Goal: Task Accomplishment & Management: Manage account settings

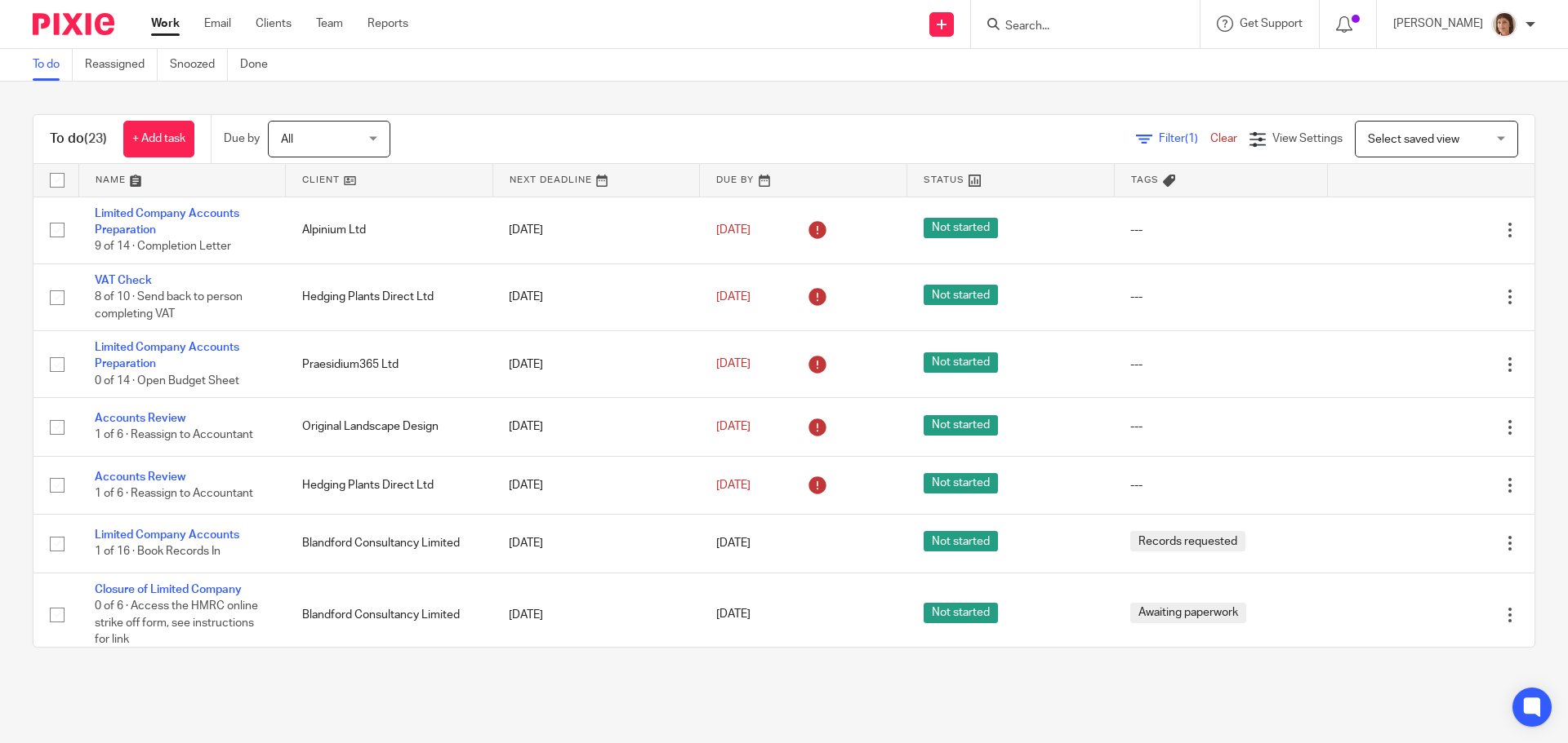
click at [1042, 25] on input "Search" at bounding box center [1077, 26] width 147 height 14
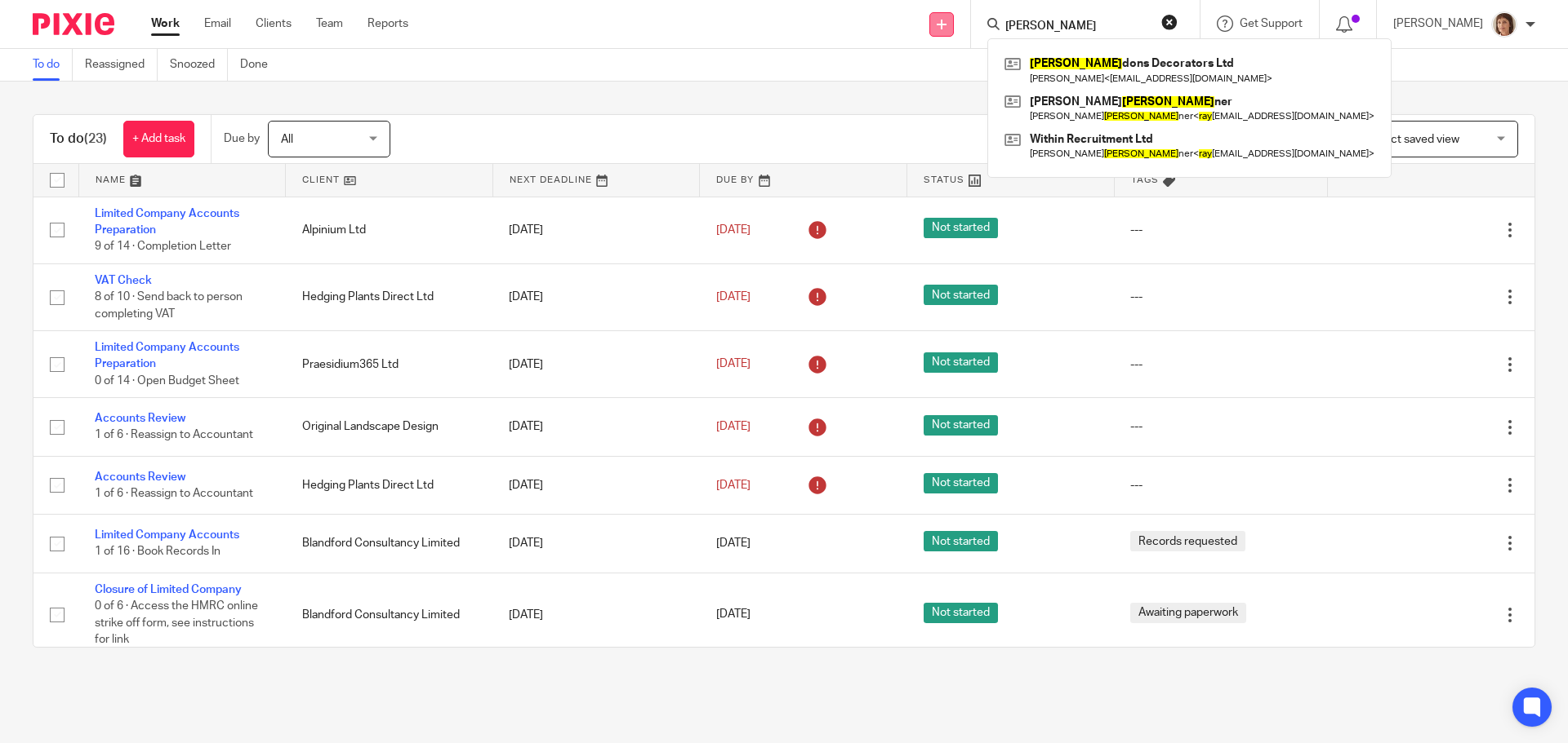
type input "ben Raby"
click at [936, 22] on icon at bounding box center [941, 25] width 10 height 10
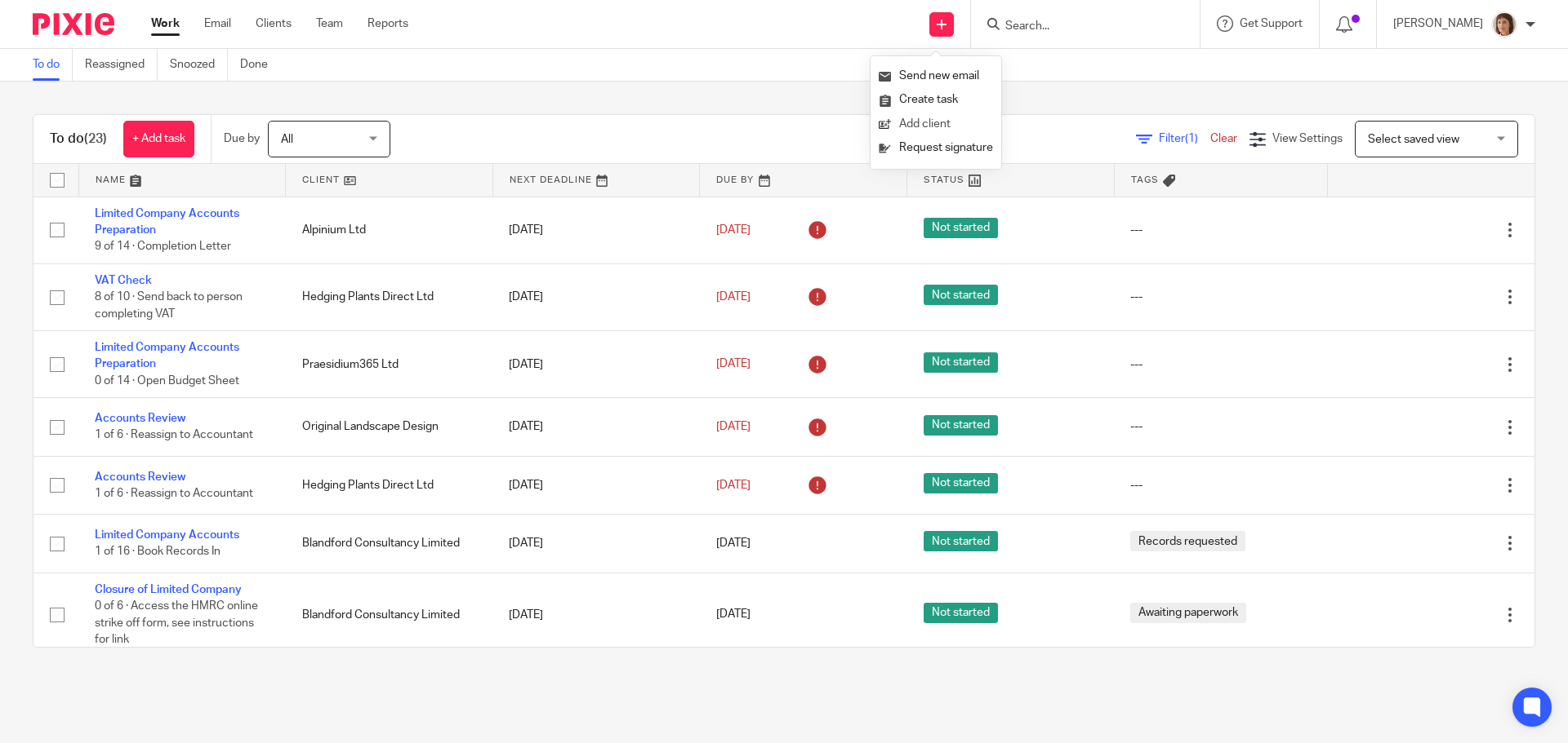
click at [963, 118] on link "Add client" at bounding box center [935, 124] width 114 height 24
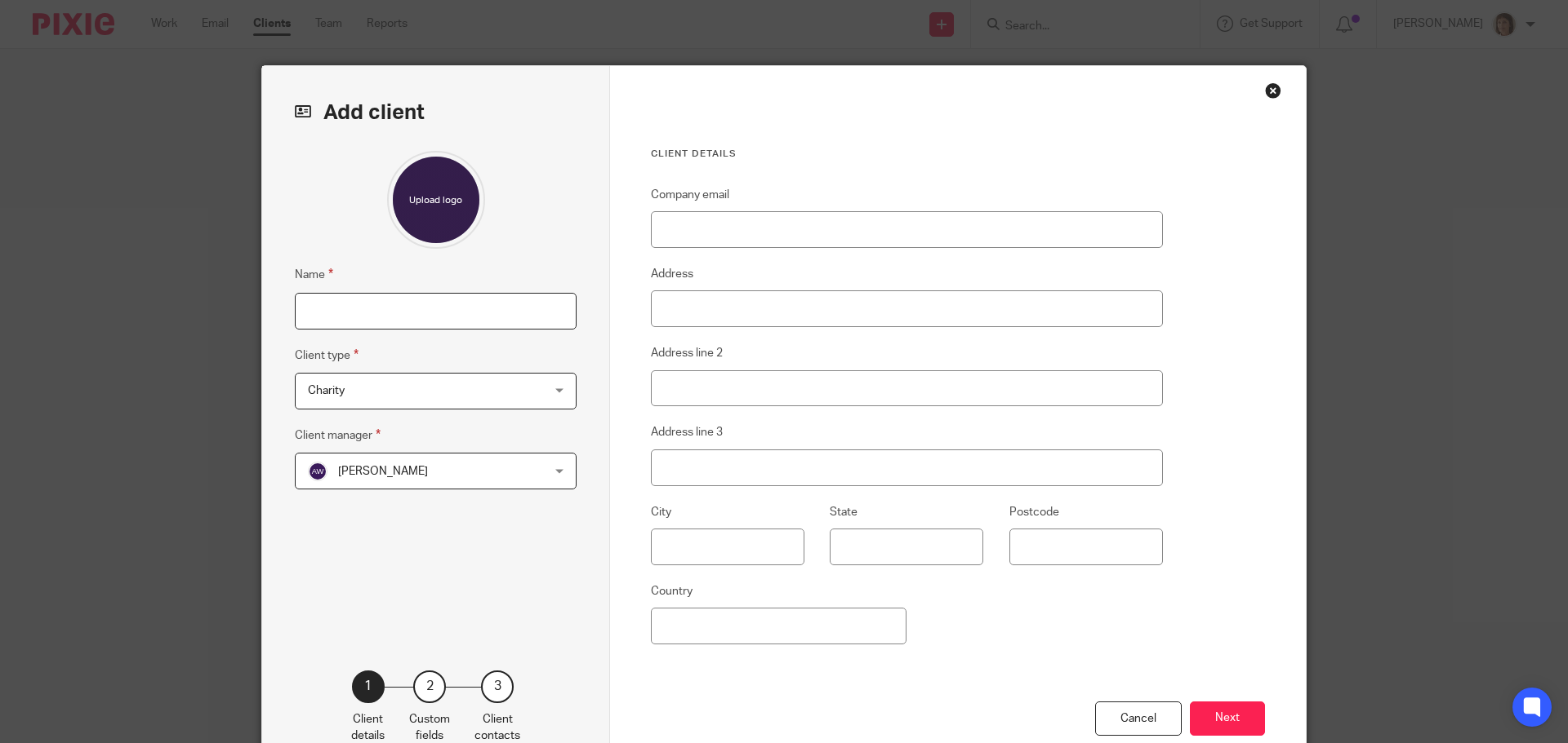
click at [332, 309] on input "Name" at bounding box center [436, 311] width 282 height 36
type input "Ben Raby"
click at [555, 390] on div "Charity Charity" at bounding box center [436, 391] width 282 height 36
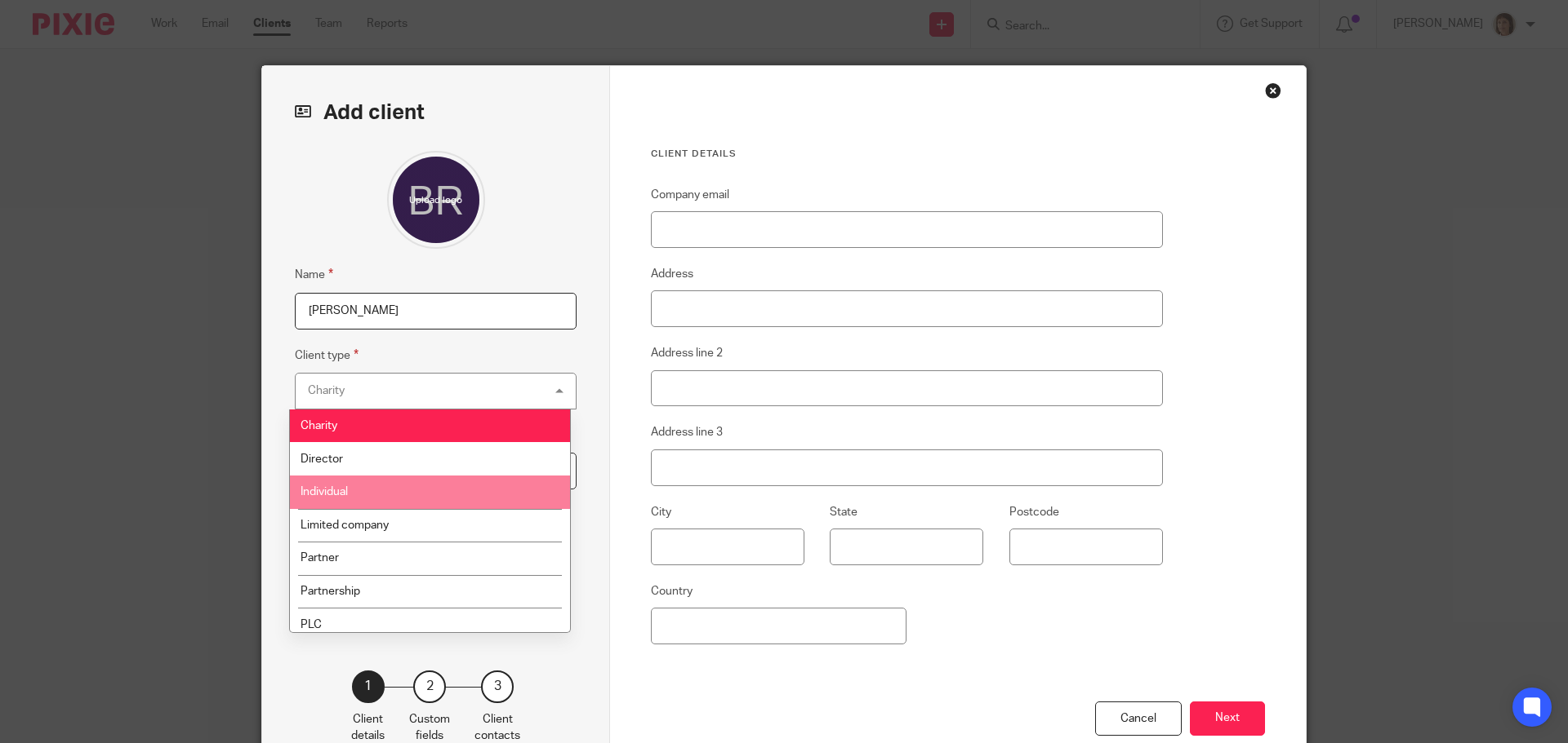
click at [348, 494] on span "Individual" at bounding box center [324, 492] width 47 height 12
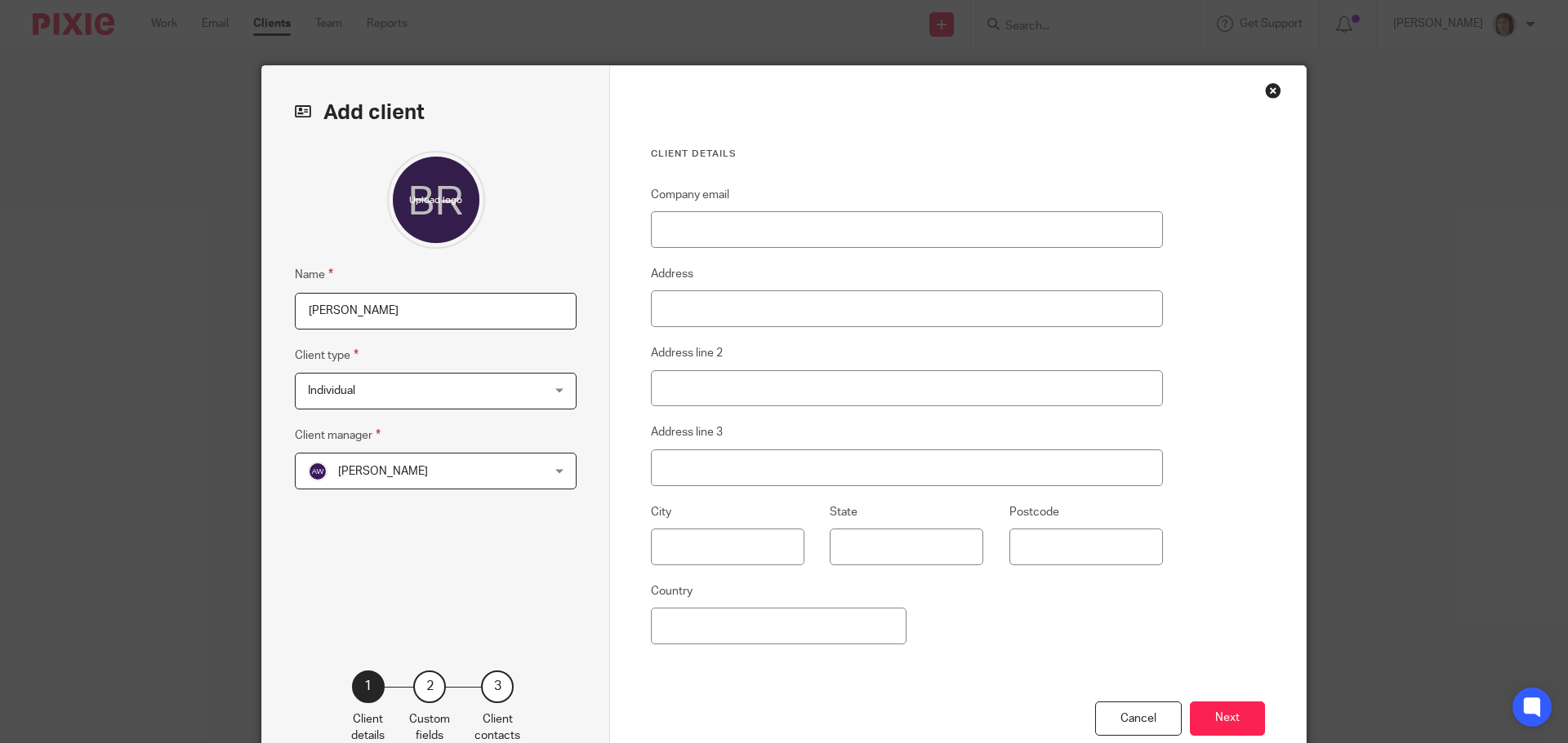
click at [549, 469] on div "Alison Woodcraft Alison Woodcraft" at bounding box center [436, 471] width 282 height 36
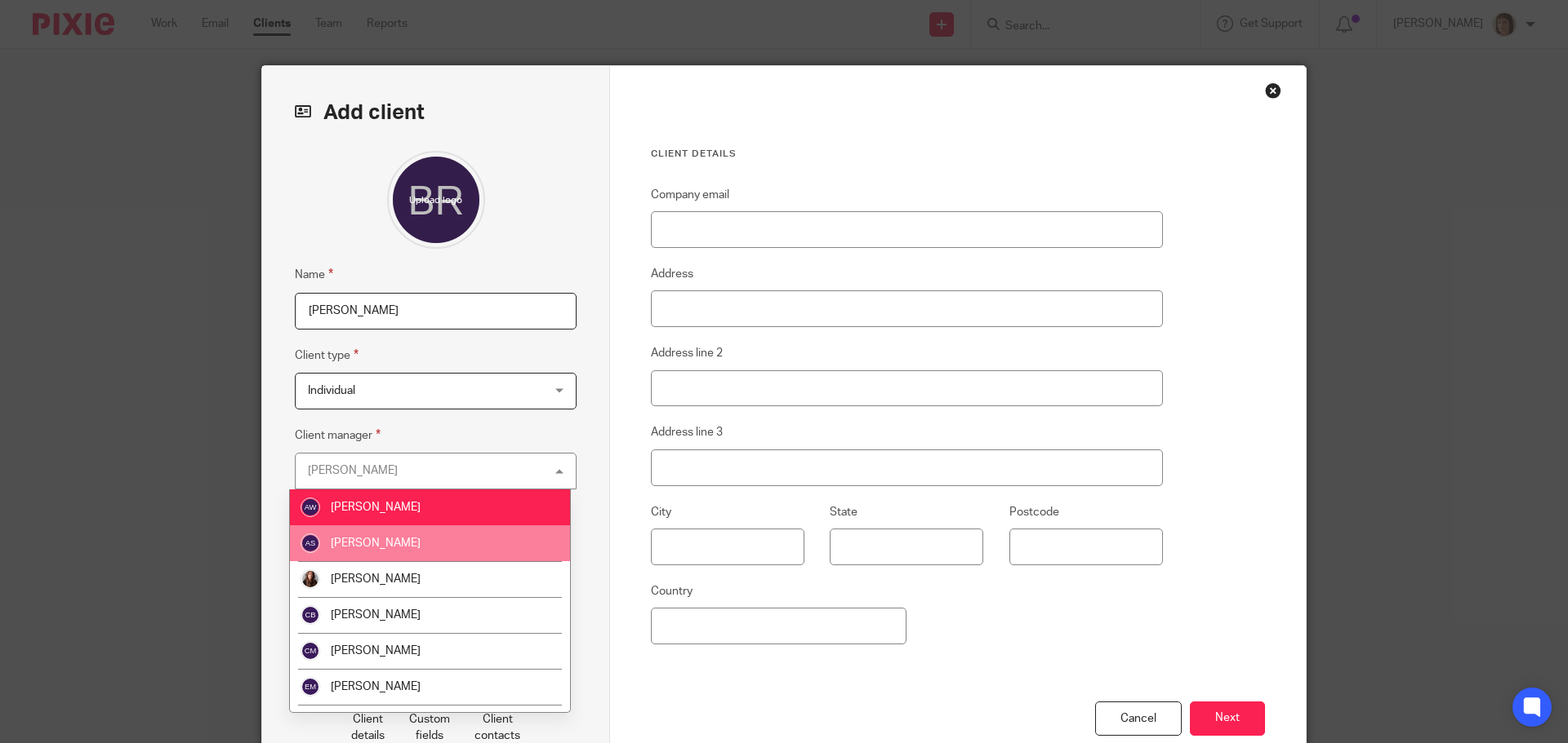
drag, startPoint x: 430, startPoint y: 544, endPoint x: 492, endPoint y: 529, distance: 63.8
click at [430, 543] on li "[PERSON_NAME]" at bounding box center [430, 544] width 280 height 36
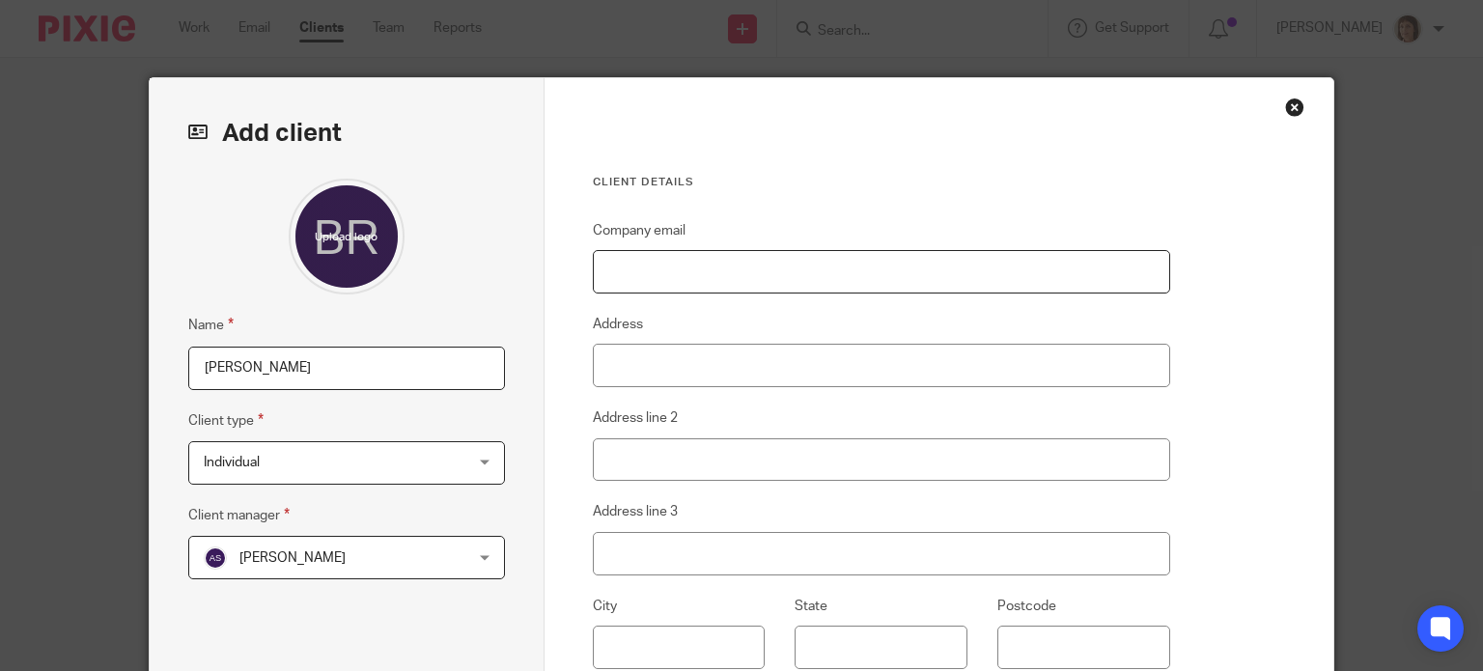
click at [622, 274] on input "Company email" at bounding box center [881, 271] width 577 height 43
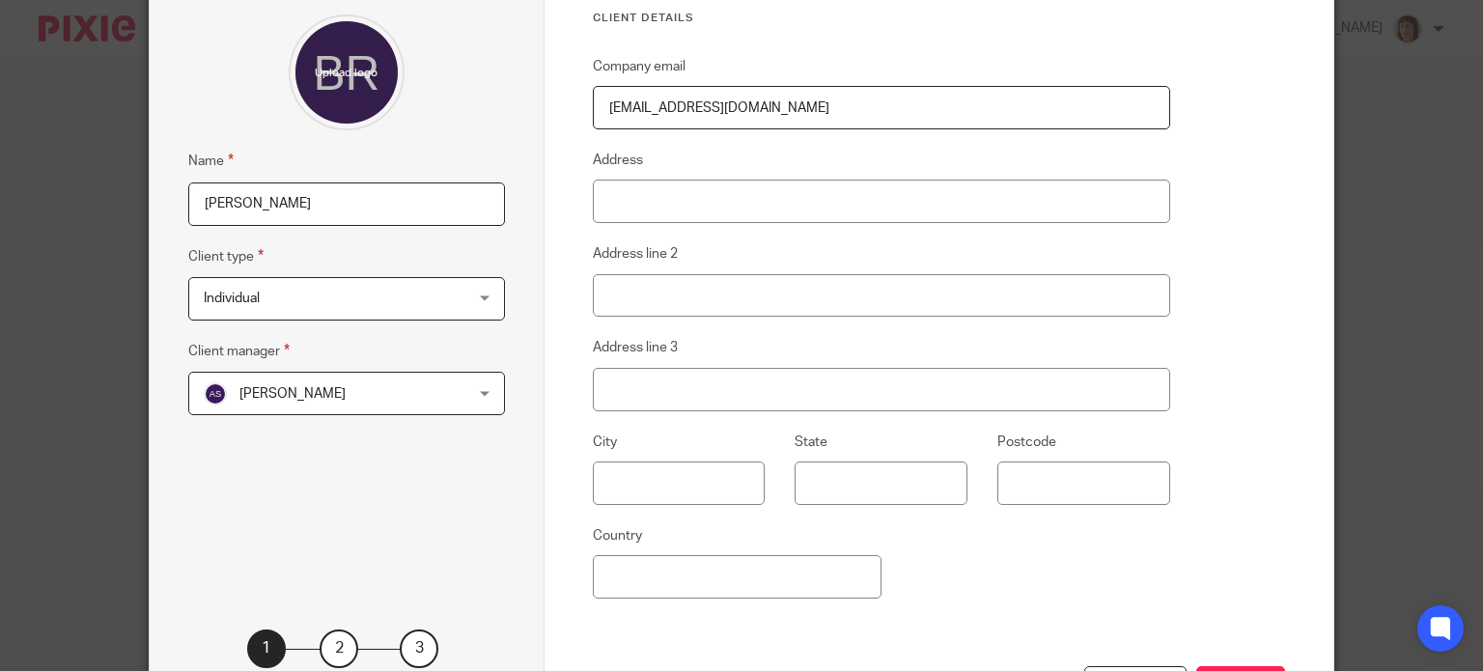
scroll to position [323, 0]
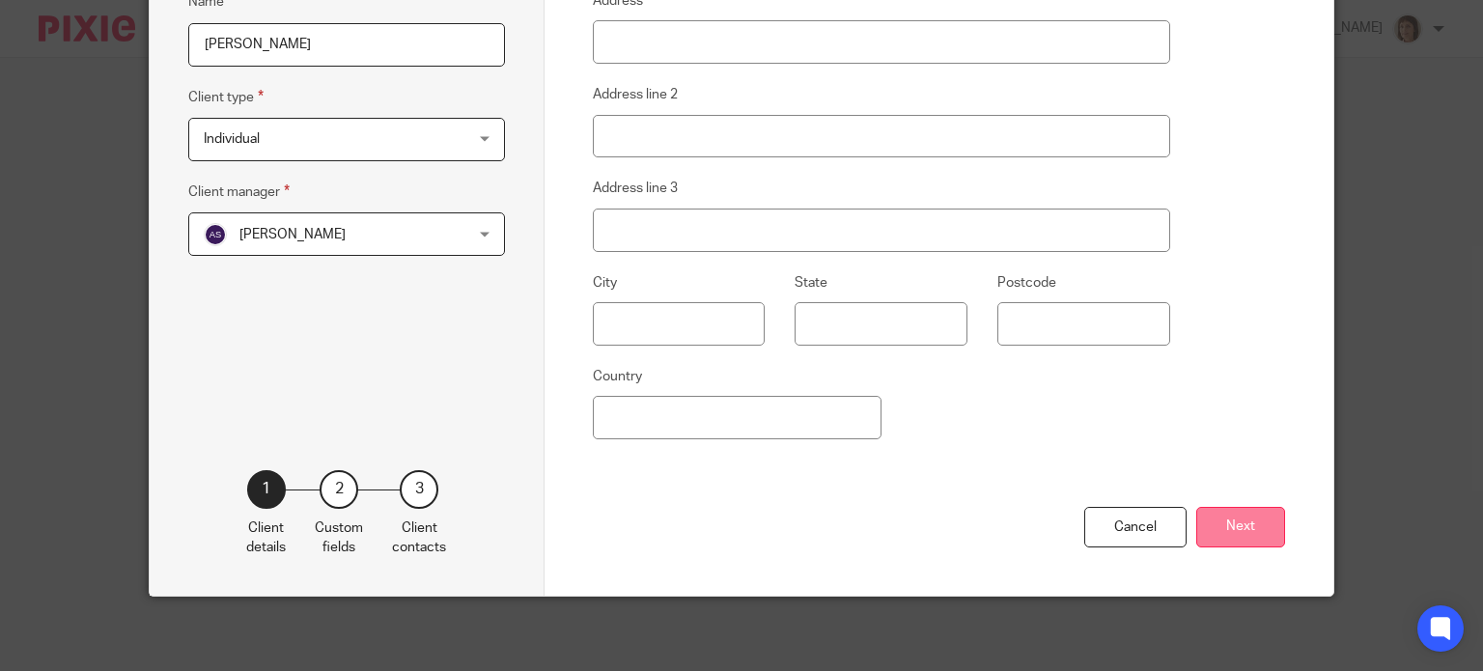
type input "ben@osmoprojects.com"
click at [1246, 527] on button "Next" at bounding box center [1240, 528] width 89 height 42
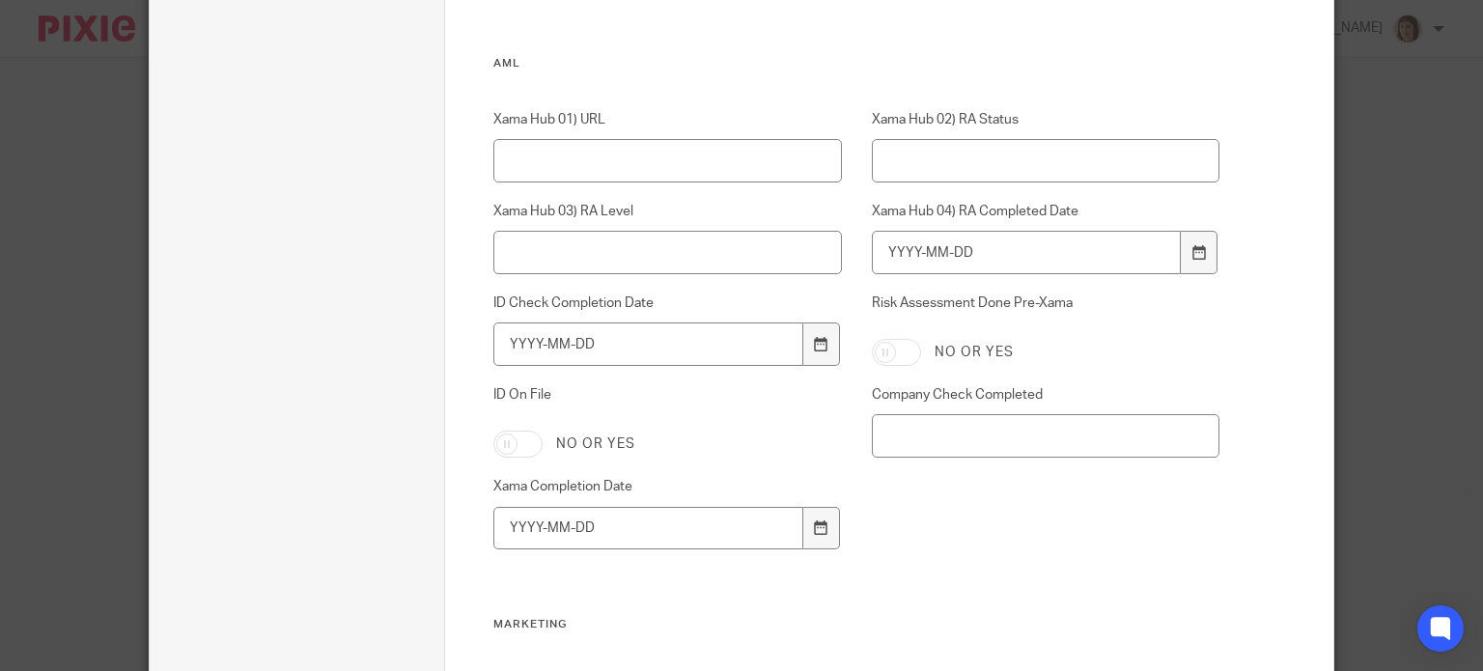
scroll to position [2432, 0]
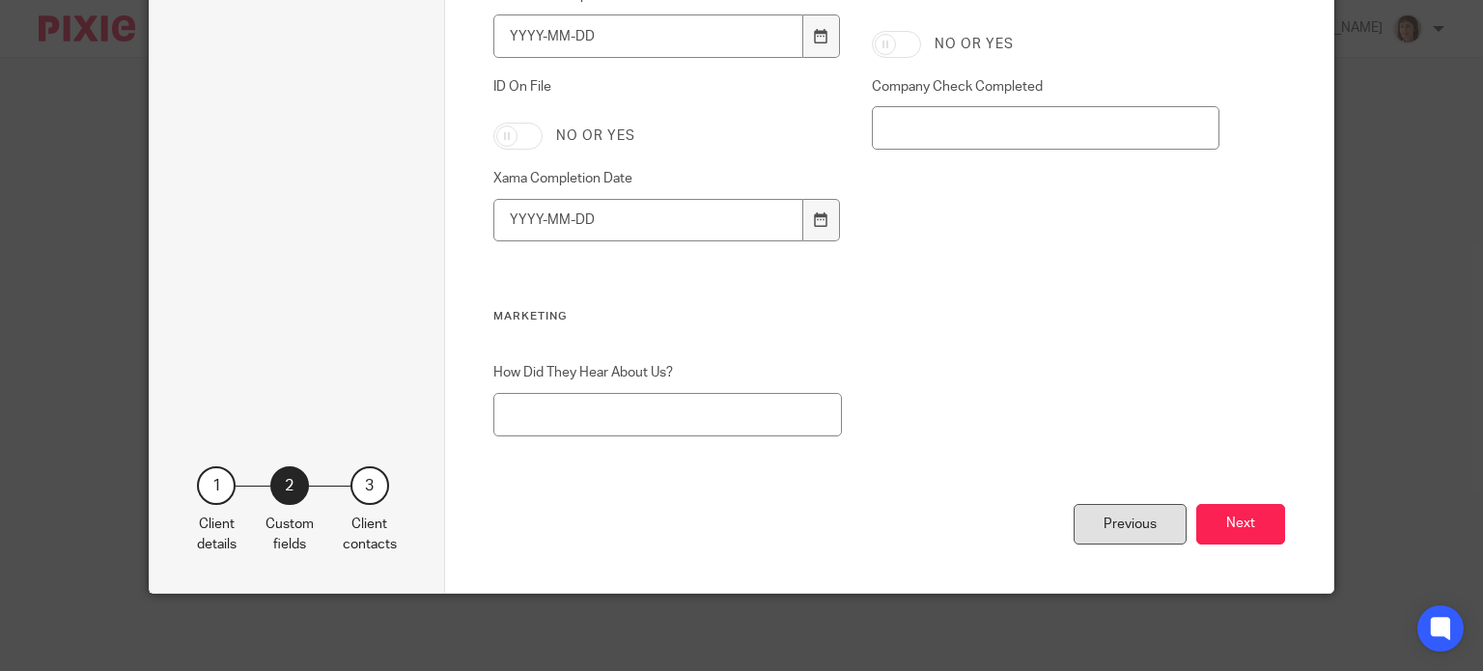
click at [1122, 527] on div "Previous" at bounding box center [1130, 525] width 113 height 42
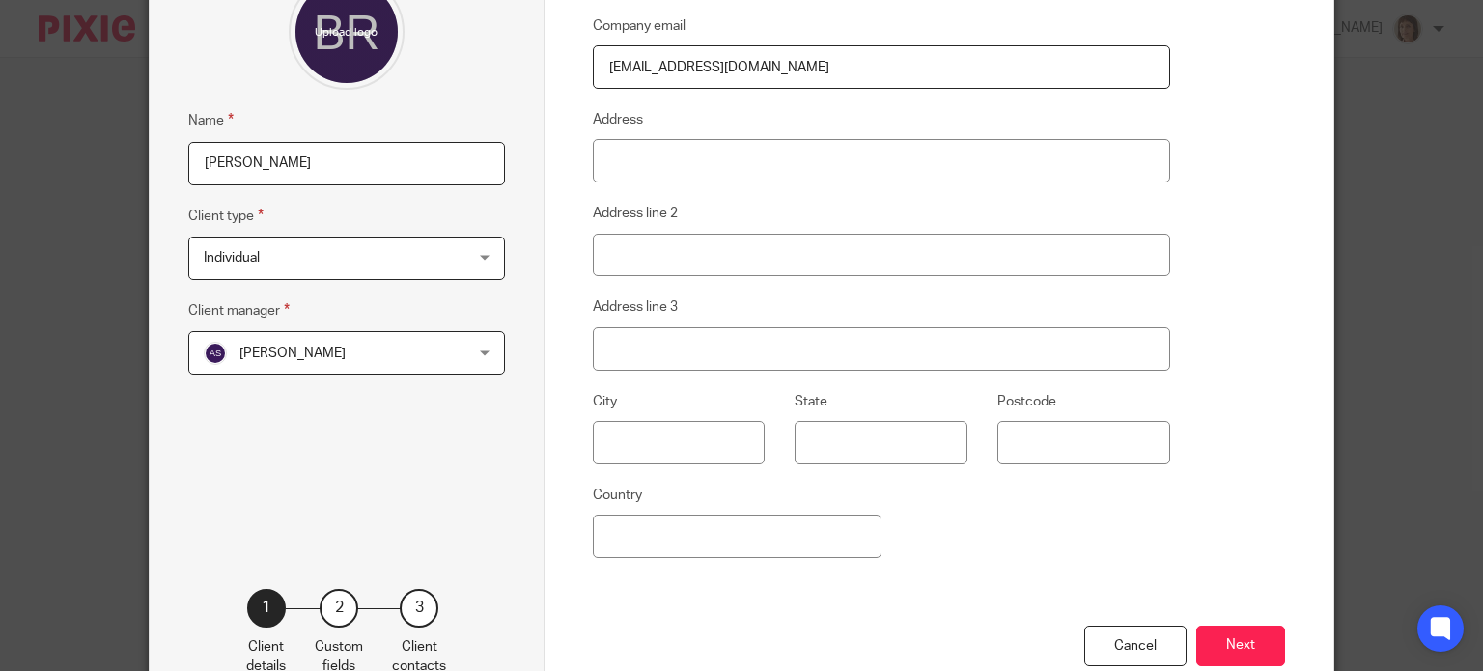
scroll to position [290, 0]
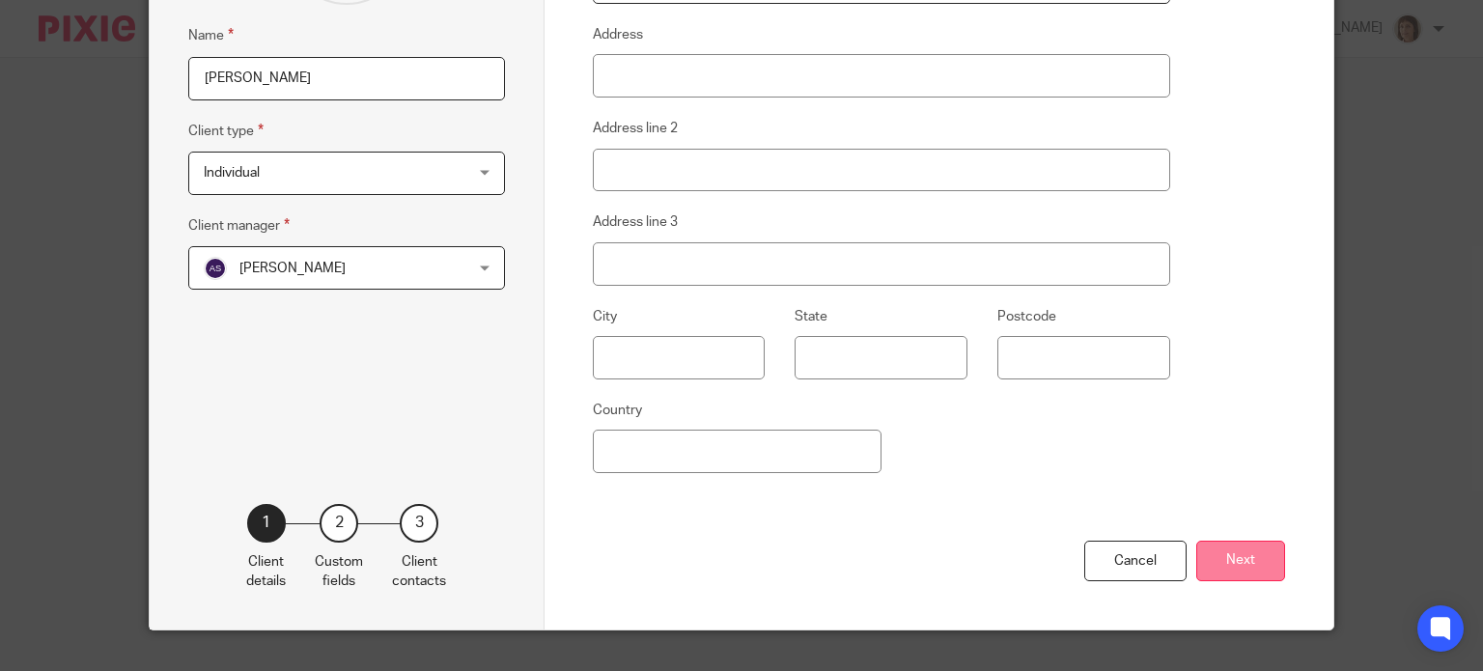
click at [1239, 559] on button "Next" at bounding box center [1240, 562] width 89 height 42
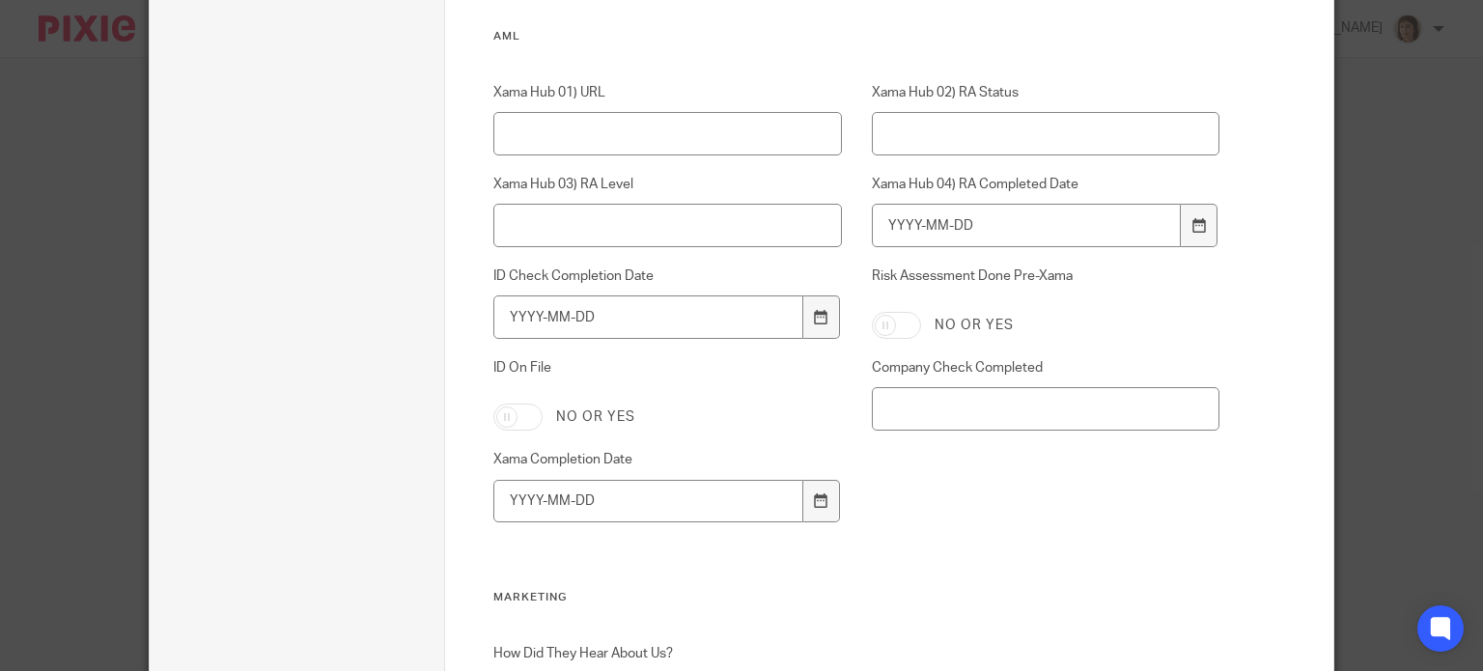
scroll to position [2317, 0]
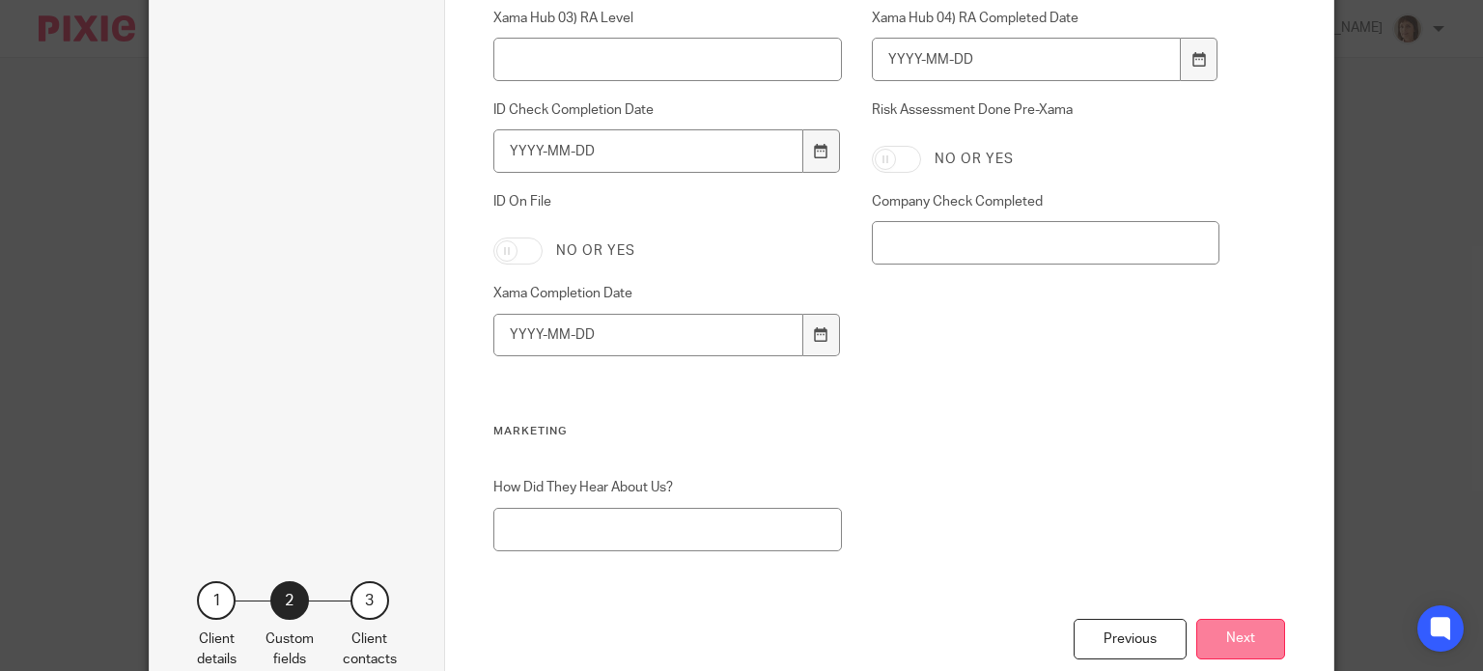
click at [1241, 640] on button "Next" at bounding box center [1240, 640] width 89 height 42
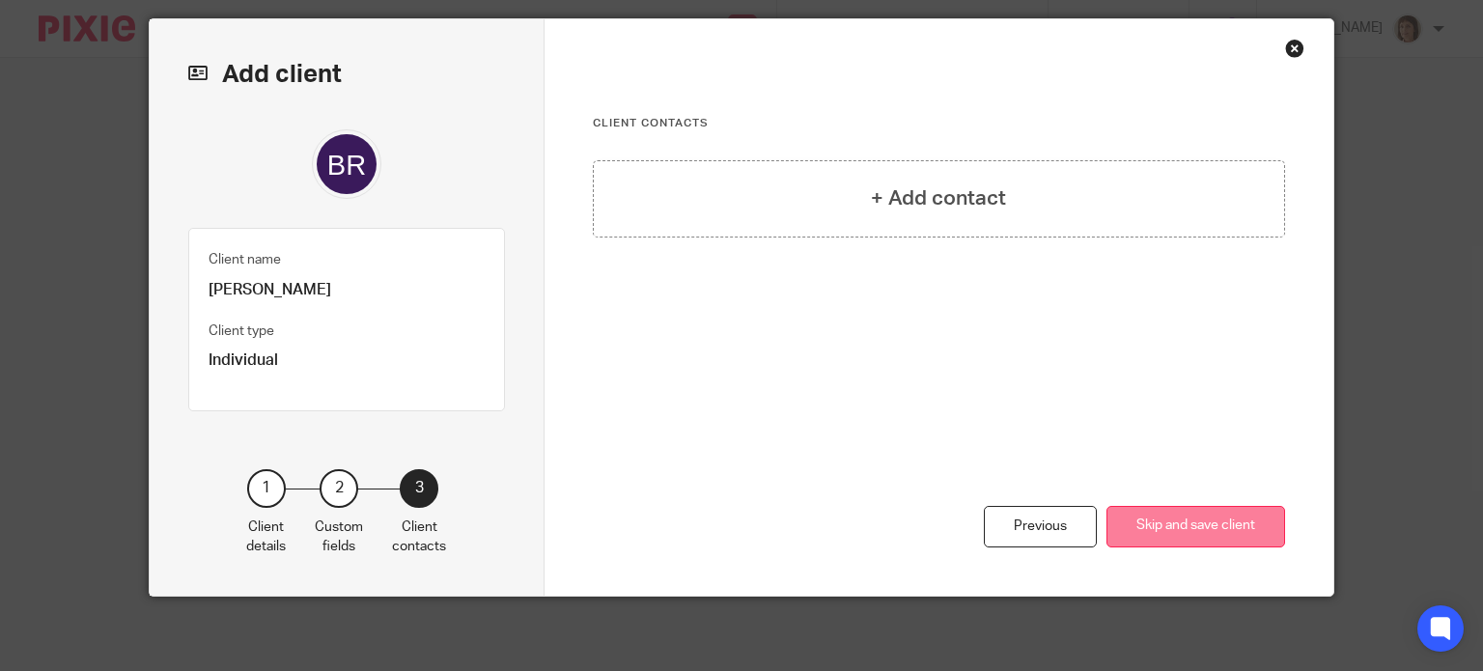
click at [1228, 525] on button "Skip and save client" at bounding box center [1195, 527] width 179 height 42
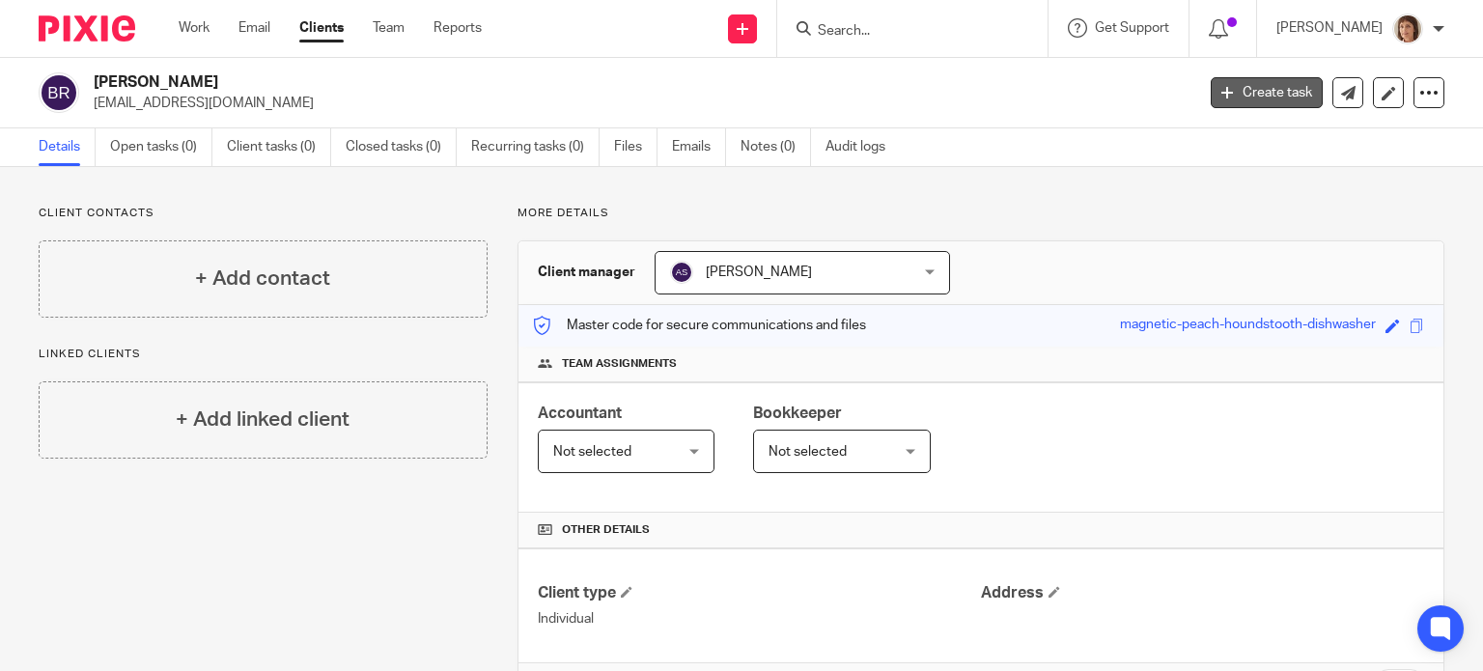
drag, startPoint x: 1285, startPoint y: 96, endPoint x: 1271, endPoint y: 102, distance: 15.1
click at [1285, 96] on link "Create task" at bounding box center [1267, 92] width 112 height 31
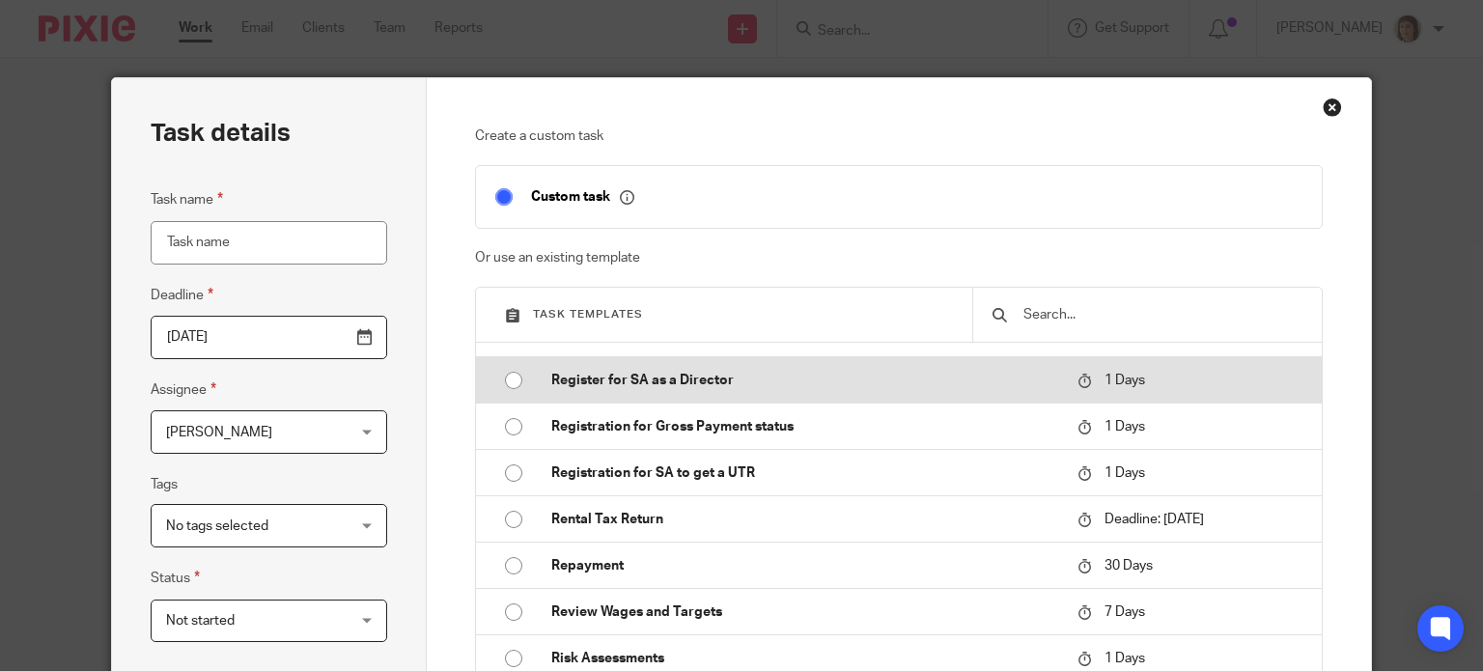
scroll to position [5854, 0]
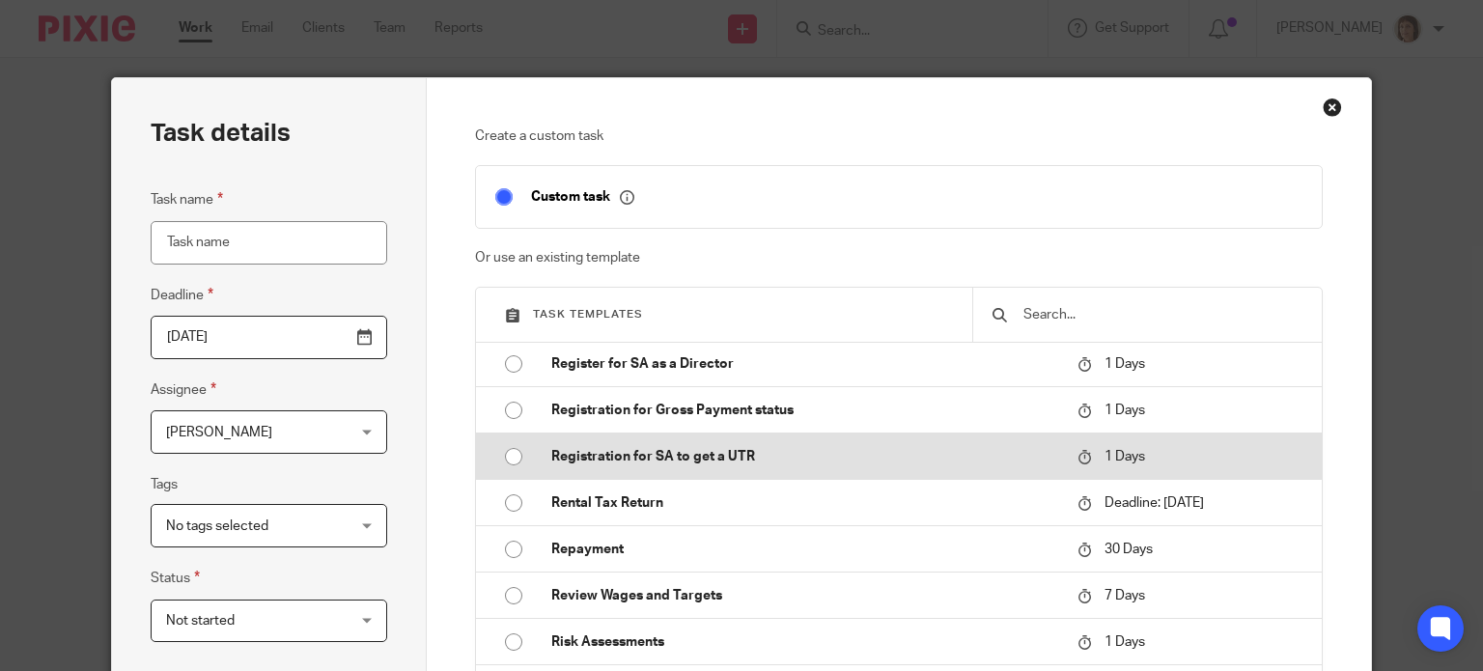
click at [737, 466] on p "Registration for SA to get a UTR" at bounding box center [804, 456] width 507 height 19
type input "2025-09-19"
type input "Registration for SA to get a UTR"
checkbox input "false"
radio input "true"
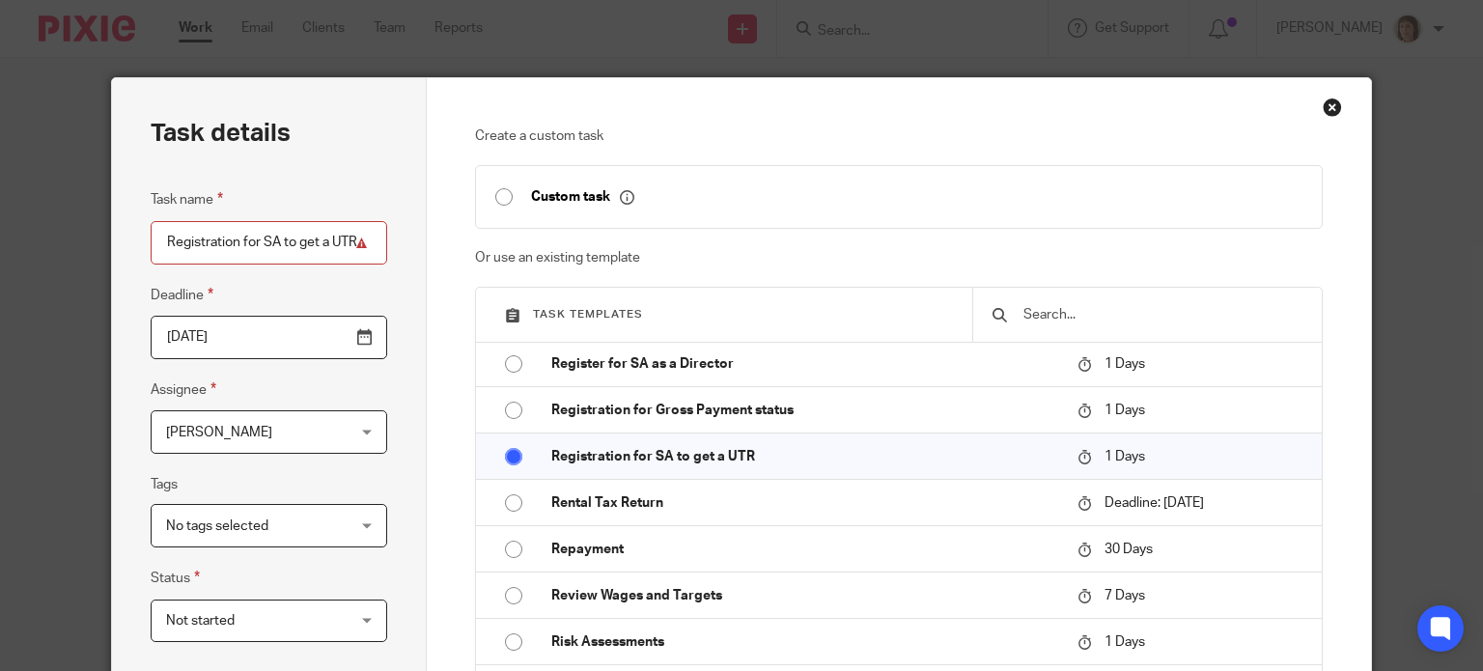
click at [361, 430] on div "Janice Wolmarans Janice Wolmarans" at bounding box center [269, 431] width 237 height 43
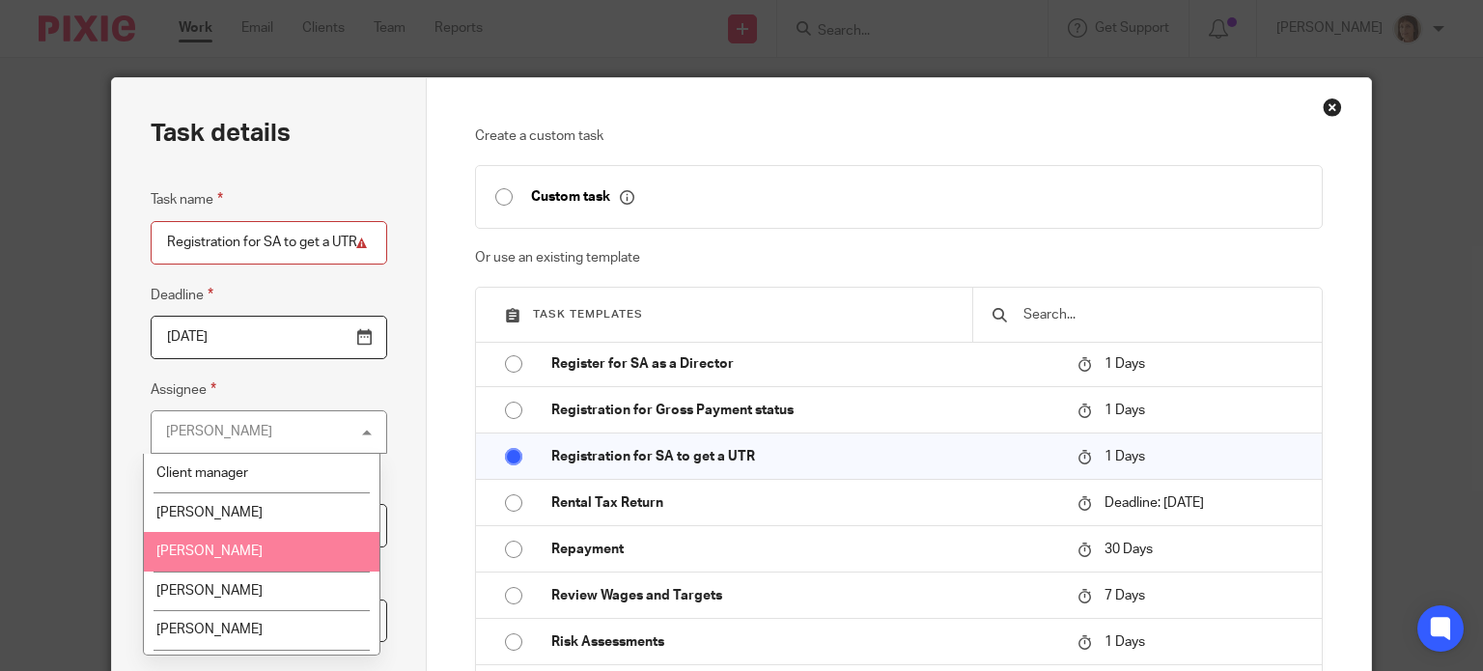
click at [267, 557] on li "[PERSON_NAME]" at bounding box center [261, 552] width 235 height 40
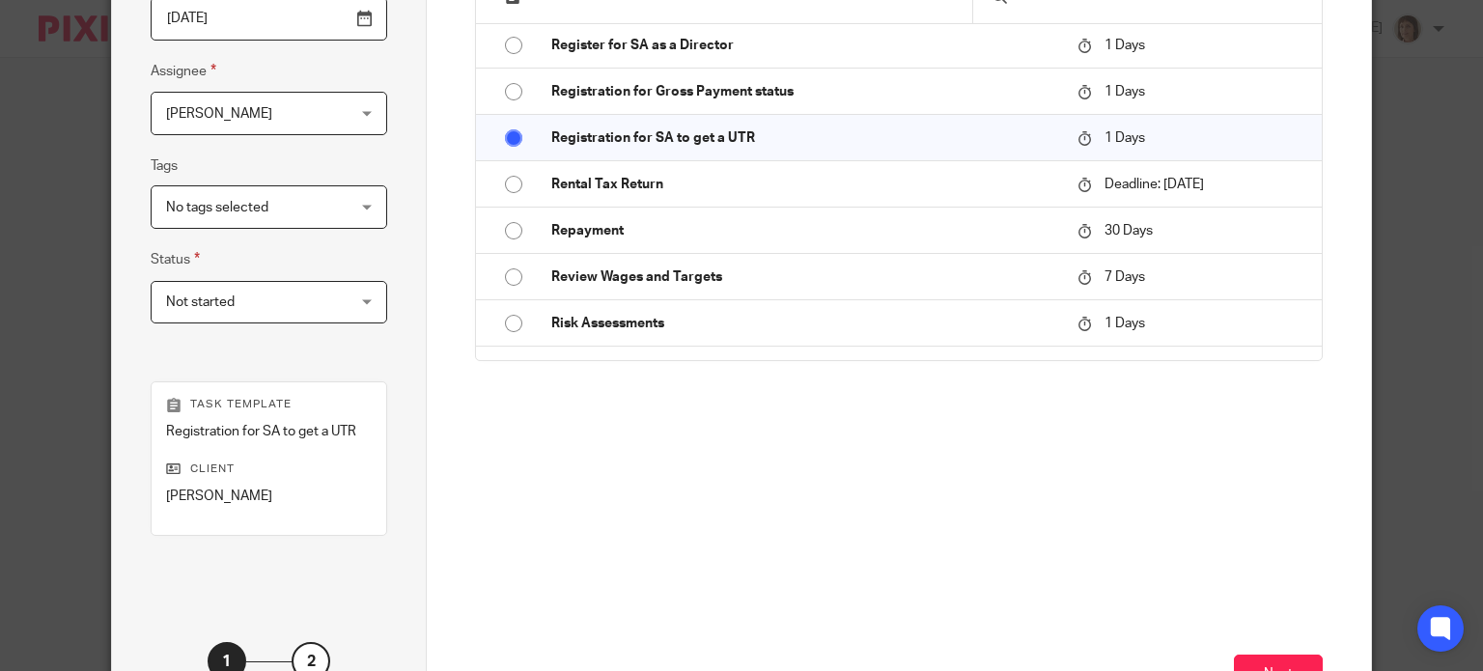
scroll to position [468, 0]
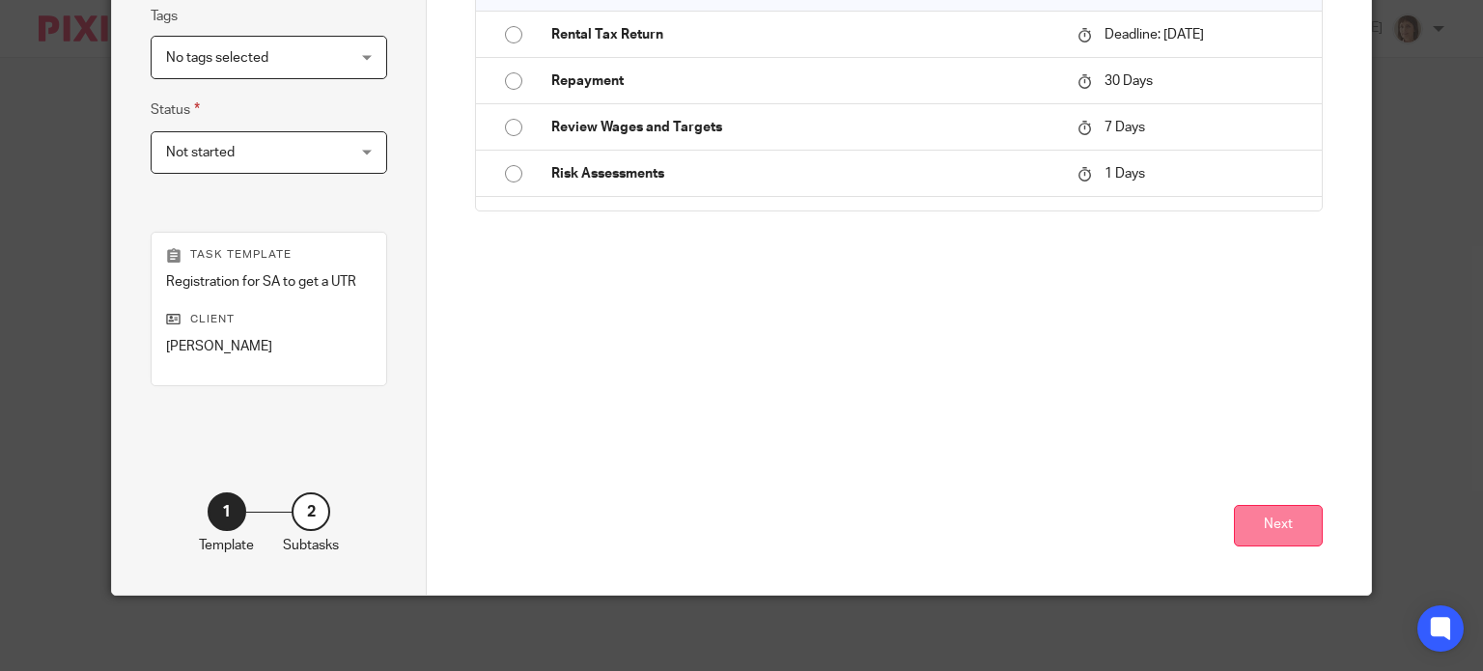
click at [1288, 527] on button "Next" at bounding box center [1278, 526] width 89 height 42
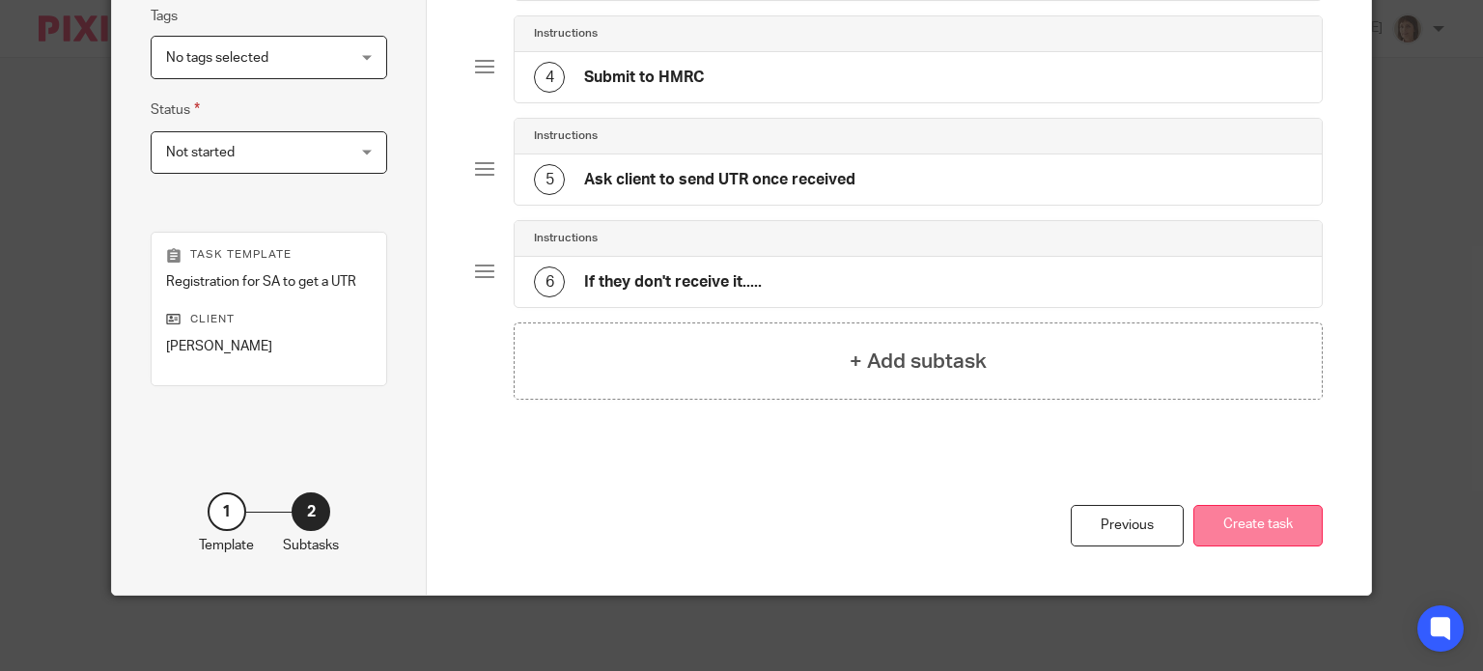
click at [1281, 525] on button "Create task" at bounding box center [1257, 526] width 129 height 42
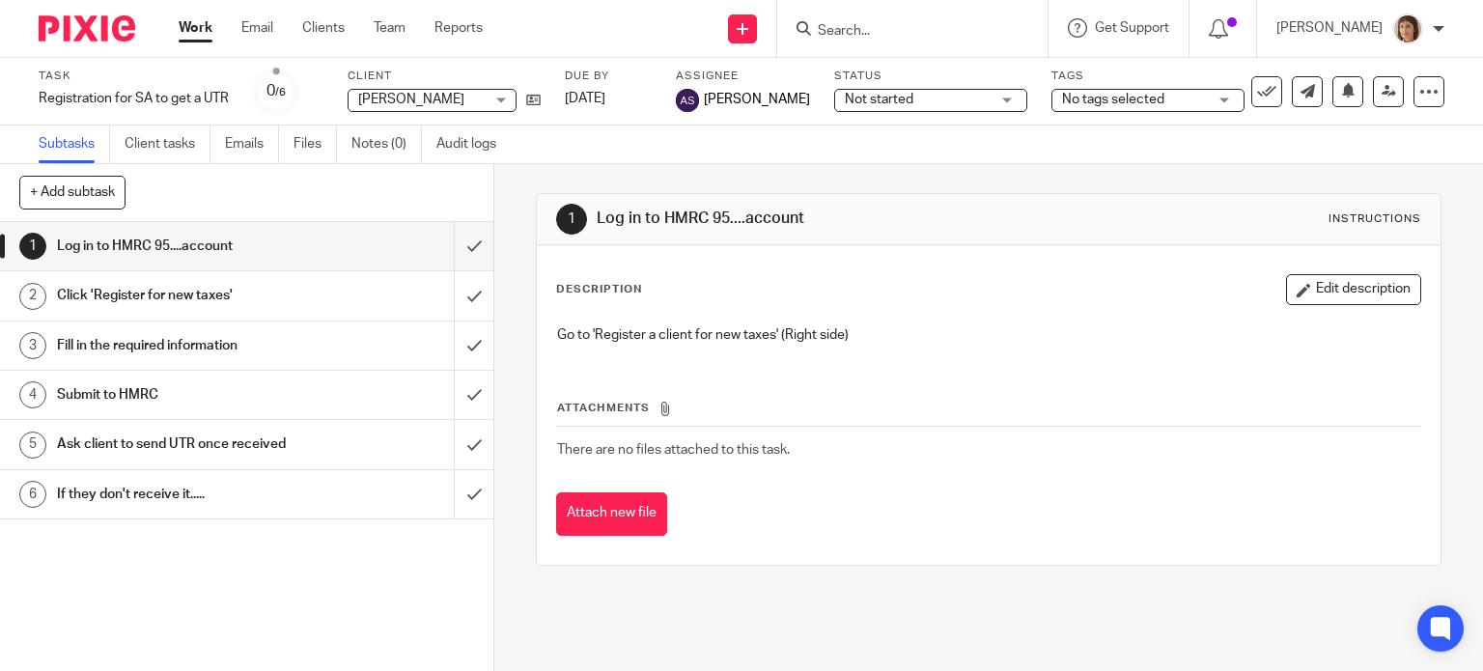
click at [201, 35] on link "Work" at bounding box center [196, 27] width 34 height 19
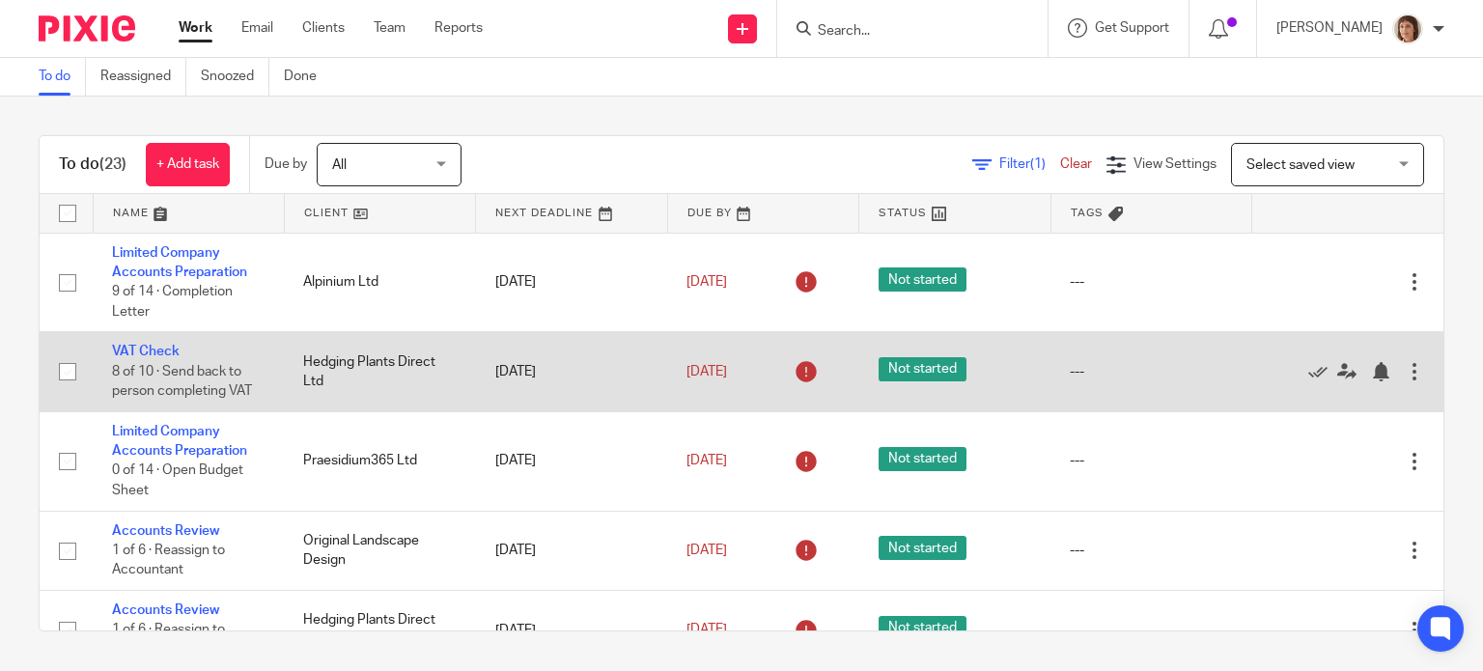
click at [146, 362] on td "VAT Check 8 of 10 · Send back to person completing VAT" at bounding box center [188, 371] width 191 height 79
click at [1375, 381] on div "Edit task Delete" at bounding box center [1347, 372] width 153 height 48
click at [1337, 366] on icon at bounding box center [1346, 371] width 19 height 19
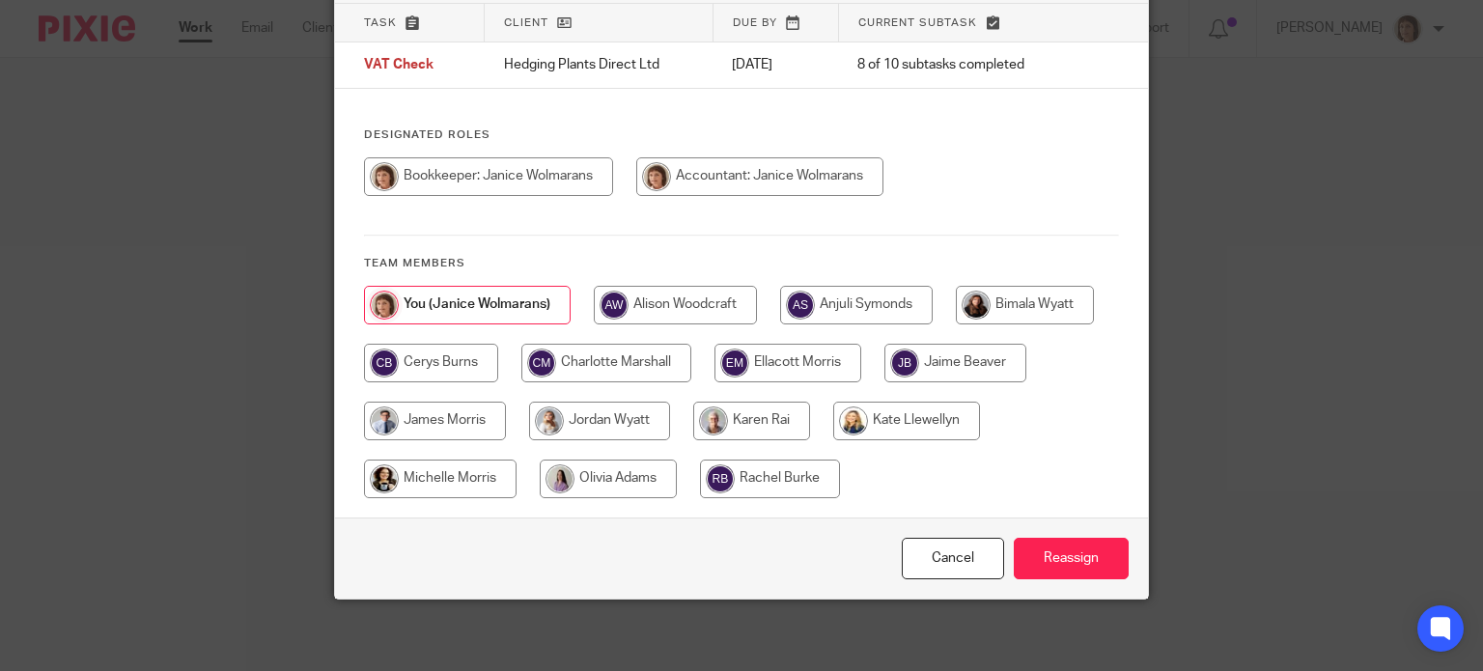
scroll to position [139, 0]
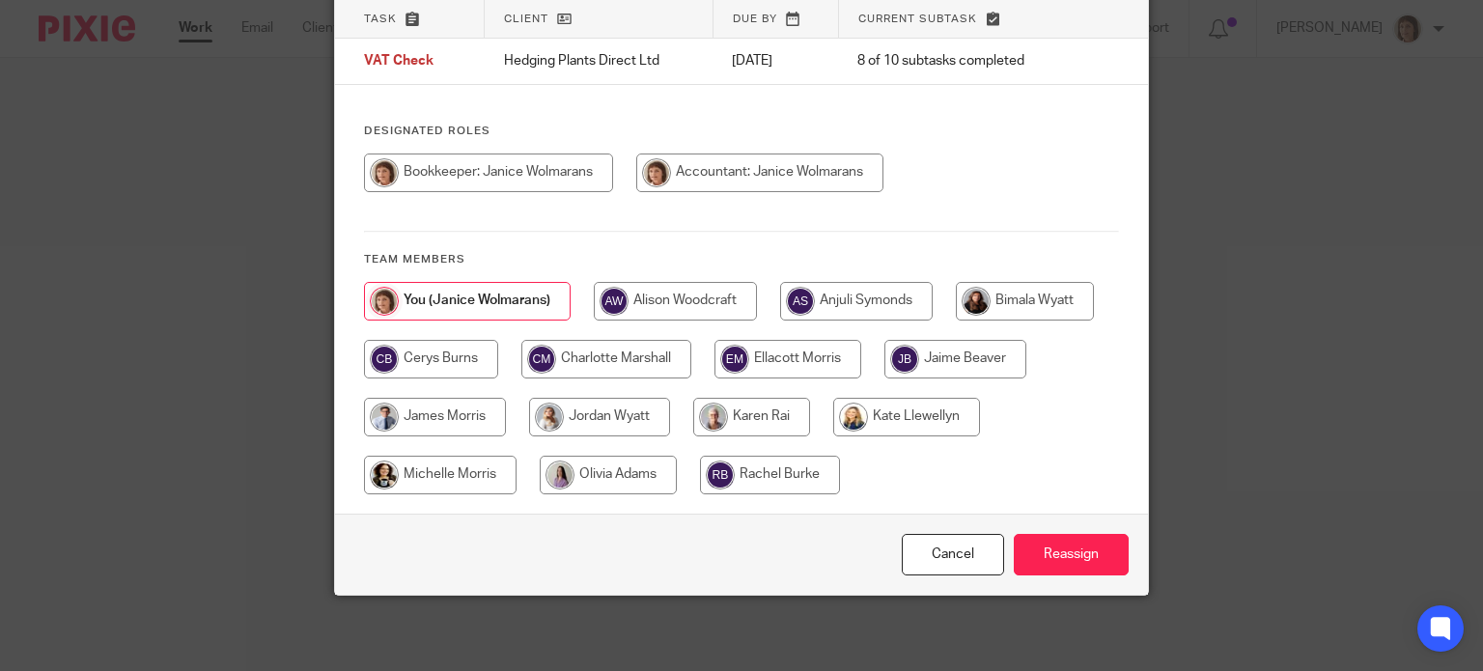
click at [448, 356] on input "radio" at bounding box center [431, 359] width 134 height 39
radio input "true"
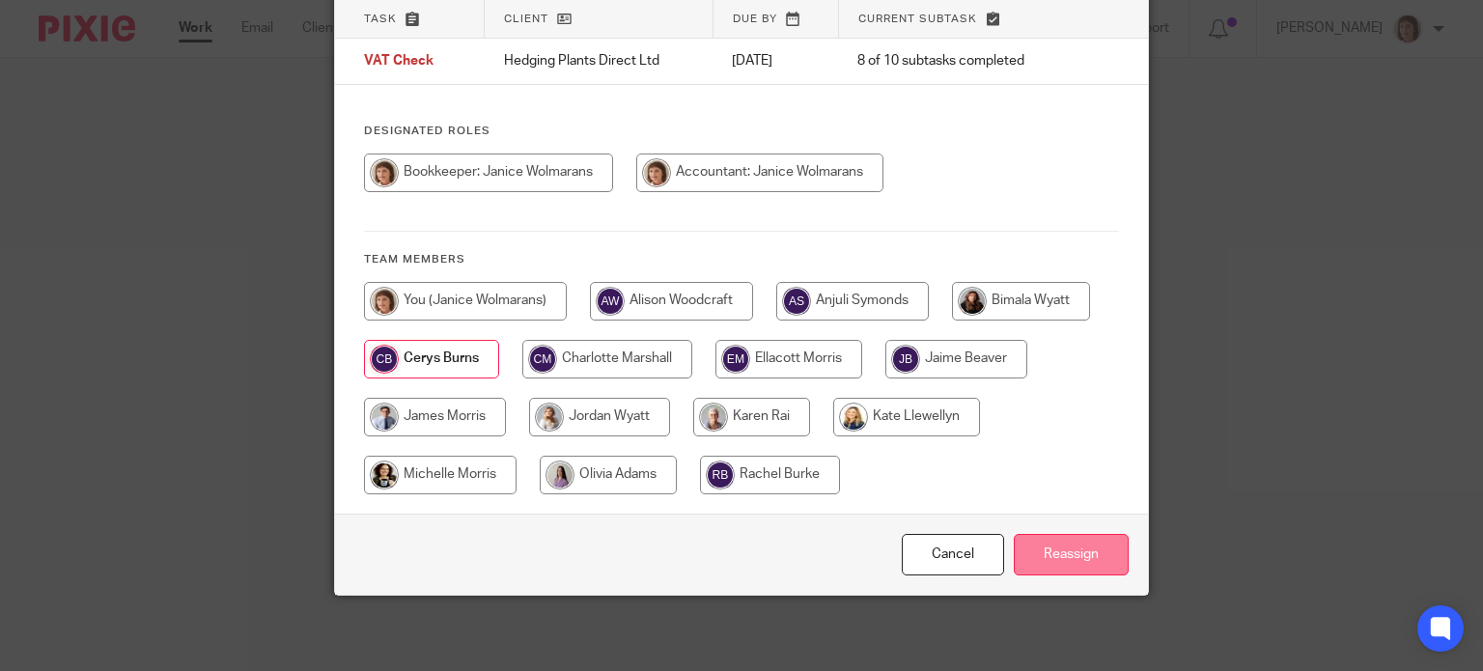
click at [1064, 559] on input "Reassign" at bounding box center [1071, 555] width 115 height 42
